Goal: Information Seeking & Learning: Learn about a topic

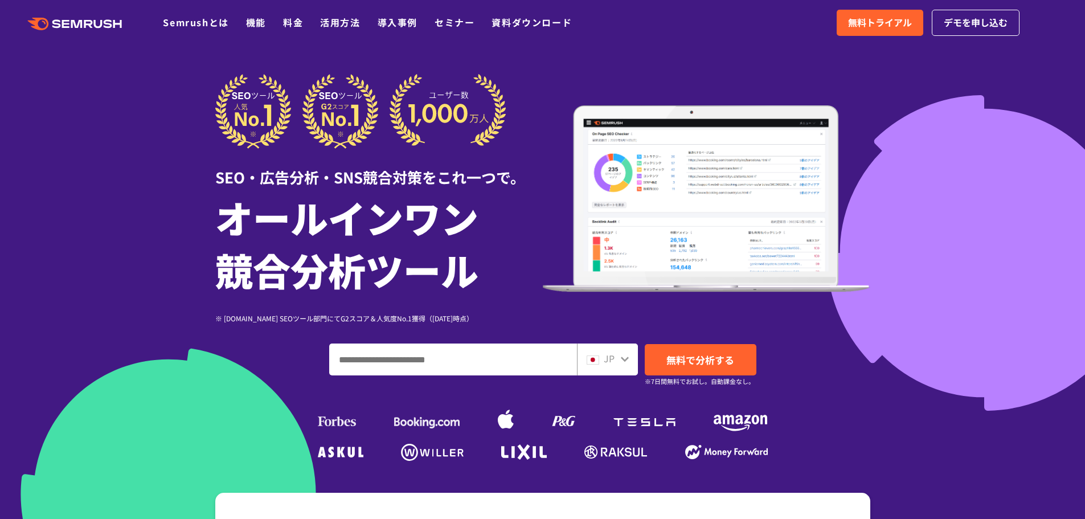
click at [259, 30] on div ".cls {fill: #FF642D;} .cls {fill: #FF642D;} Semrushとは 機能 料金 活用方法 導入事例 セミナー 資料ダウ…" at bounding box center [542, 23] width 1085 height 34
click at [258, 26] on link "機能" at bounding box center [256, 22] width 20 height 14
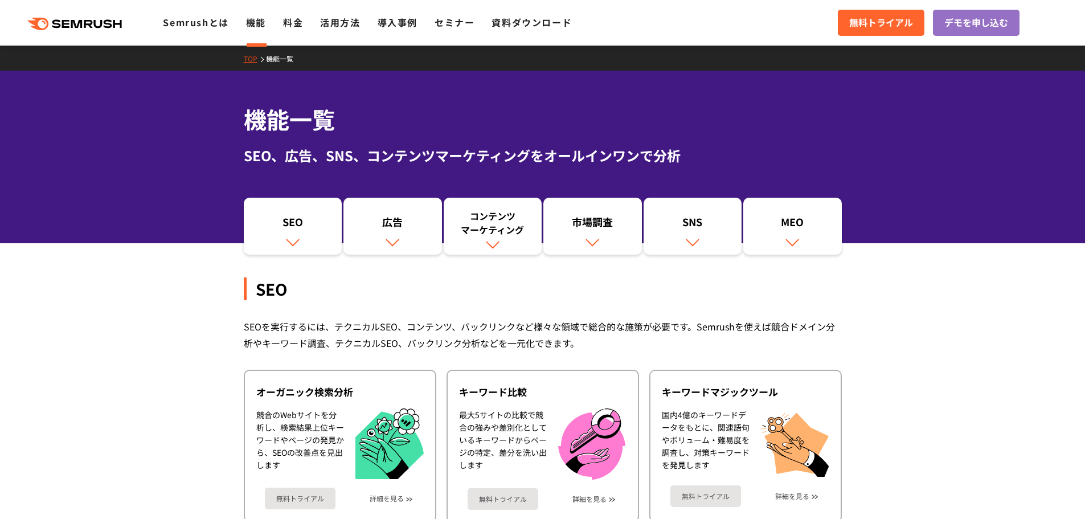
click at [404, 327] on div "SEOを実行するには、テクニカルSEO、コンテンツ、バックリンクなど様々な領域で総合的な施策が必要です。Semrushを使えば競合ドメイン分析やキーワード調査…" at bounding box center [543, 334] width 598 height 33
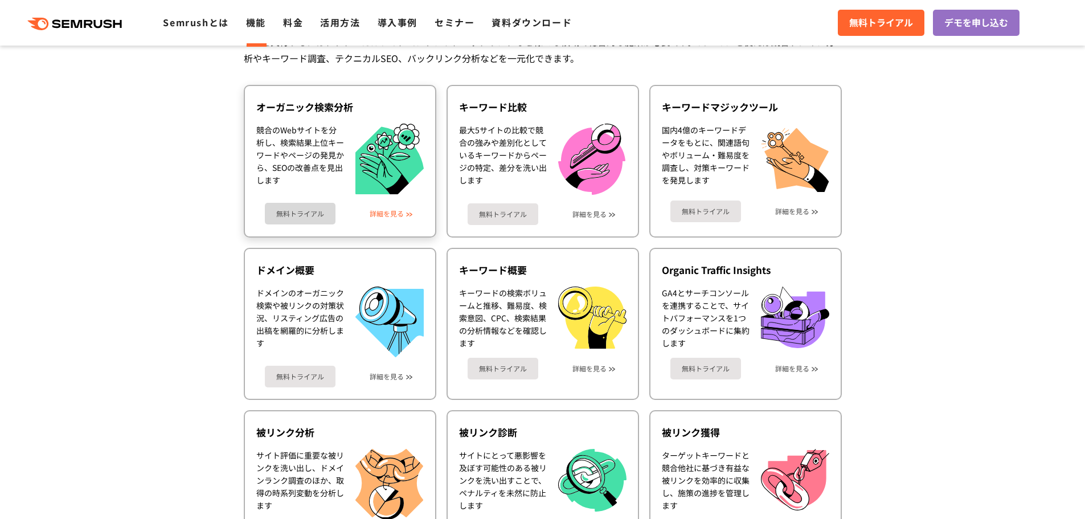
click at [378, 216] on link "詳細を見る" at bounding box center [387, 214] width 34 height 8
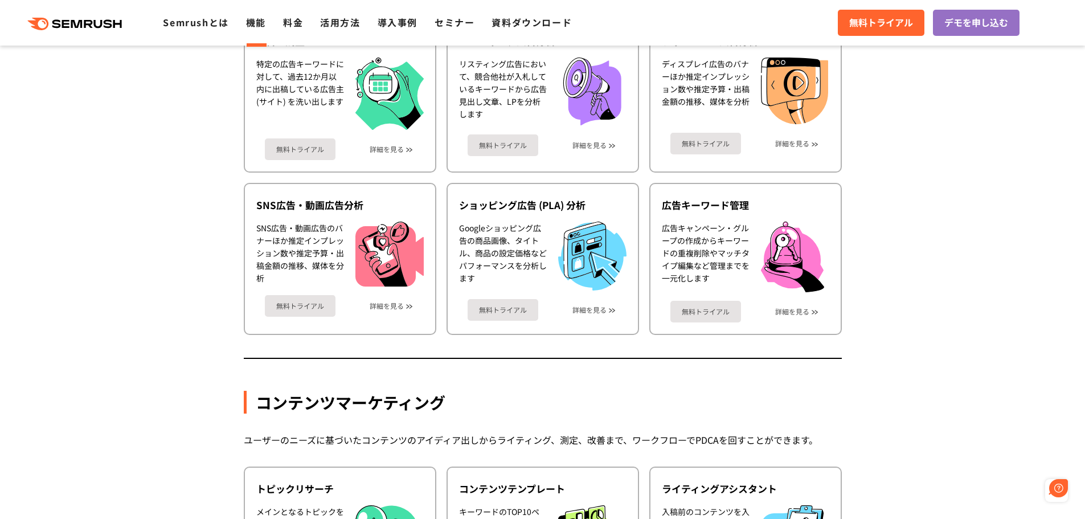
scroll to position [1424, 0]
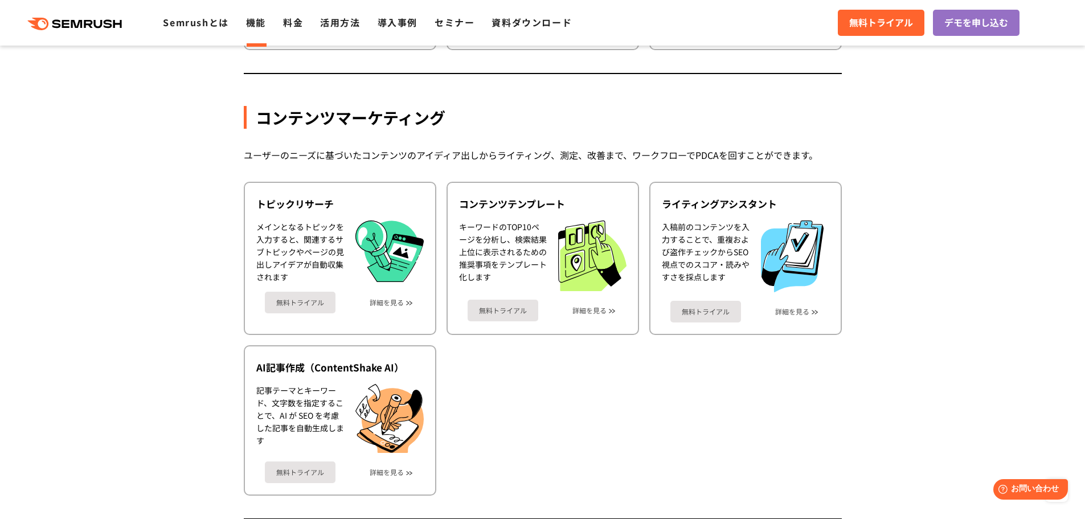
click at [883, 367] on section "機能詳細 デジタルマーケティングの様々な領域で自社、競合を分析 施策を実行するためのインサイトを導き出します SEO SEOを実行するには、テクニカルSEO、…" at bounding box center [542, 410] width 1085 height 3161
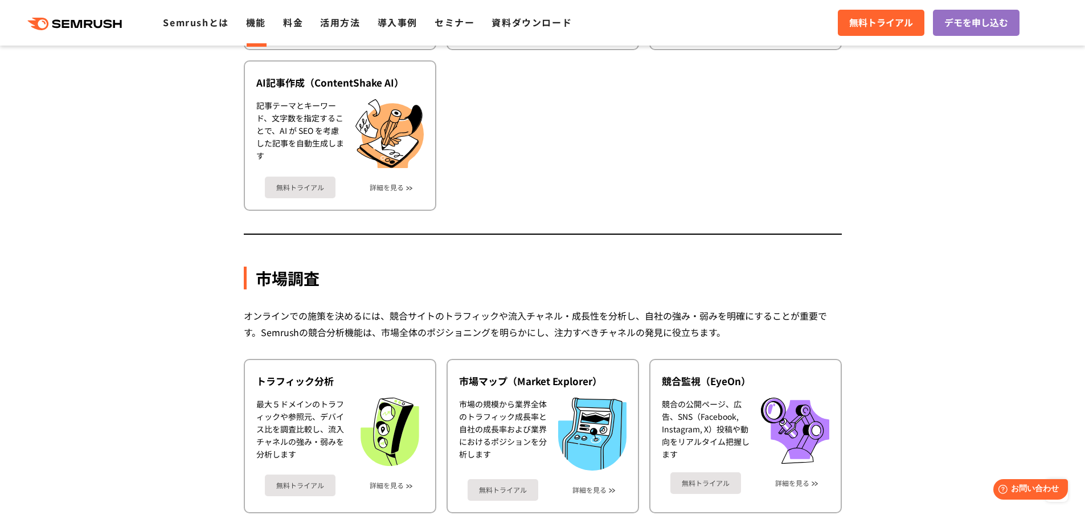
click at [179, 285] on section "機能詳細 デジタルマーケティングの様々な領域で自社、競合を分析 施策を実行するためのインサイトを導き出します SEO SEOを実行するには、テクニカルSEO、…" at bounding box center [542, 125] width 1085 height 3161
click at [395, 310] on div "オンラインでの施策を決めるには、競合サイトのトラフィックや流入チャネル・成長性を分析し、自社の強み・弱みを明確にすることが重要です。Semrushの競合分析機…" at bounding box center [543, 324] width 598 height 33
click at [222, 429] on section "機能詳細 デジタルマーケティングの様々な領域で自社、競合を分析 施策を実行するためのインサイトを導き出します SEO SEOを実行するには、テクニカルSEO、…" at bounding box center [542, 125] width 1085 height 3161
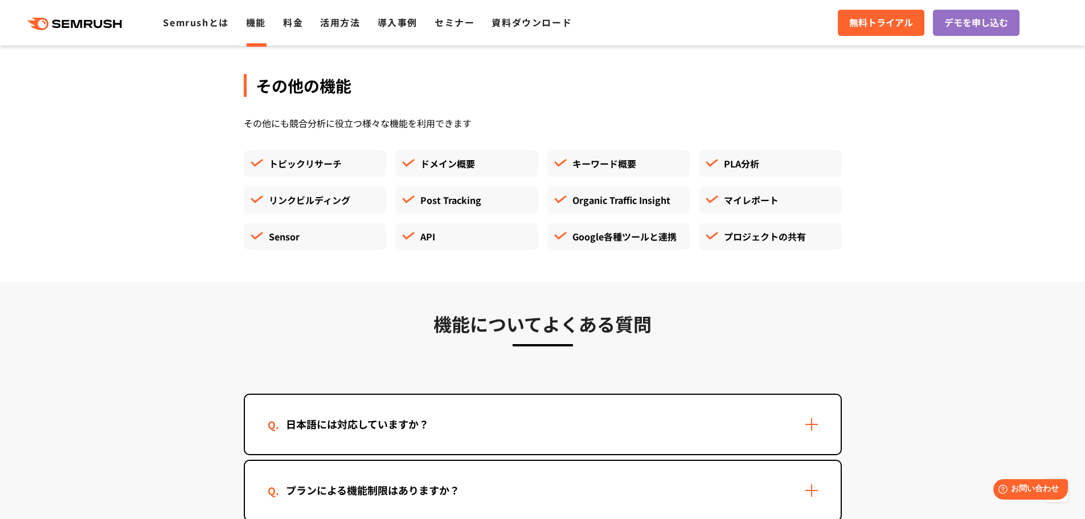
scroll to position [3418, 0]
